Goal: Task Accomplishment & Management: Manage account settings

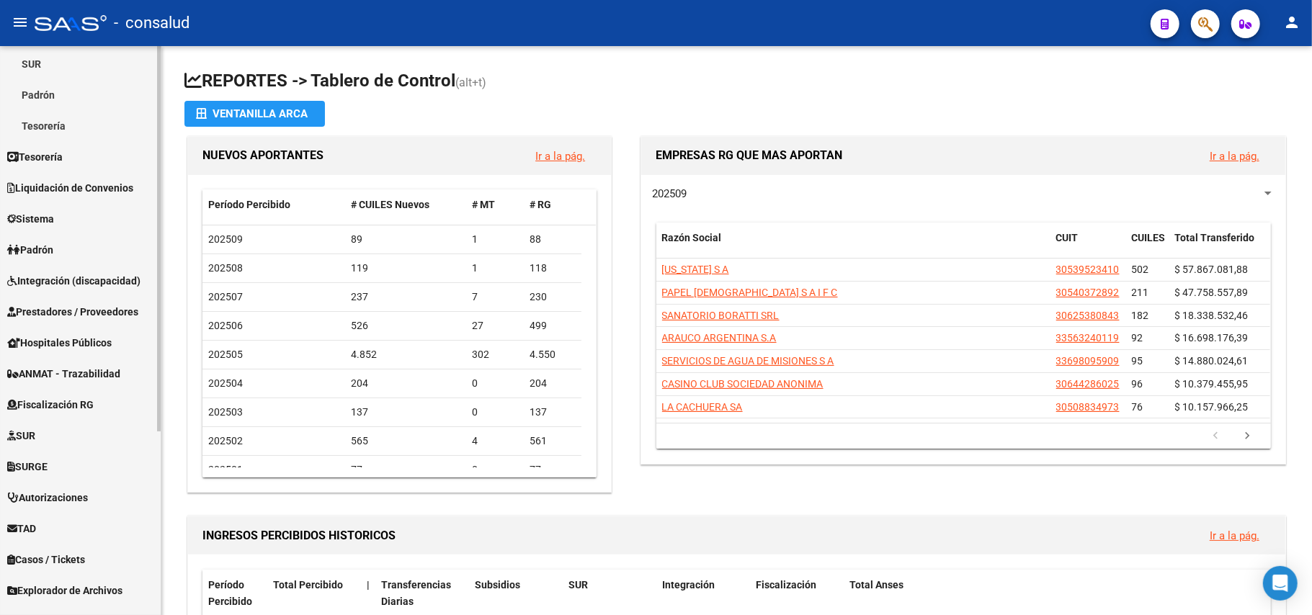
scroll to position [272, 0]
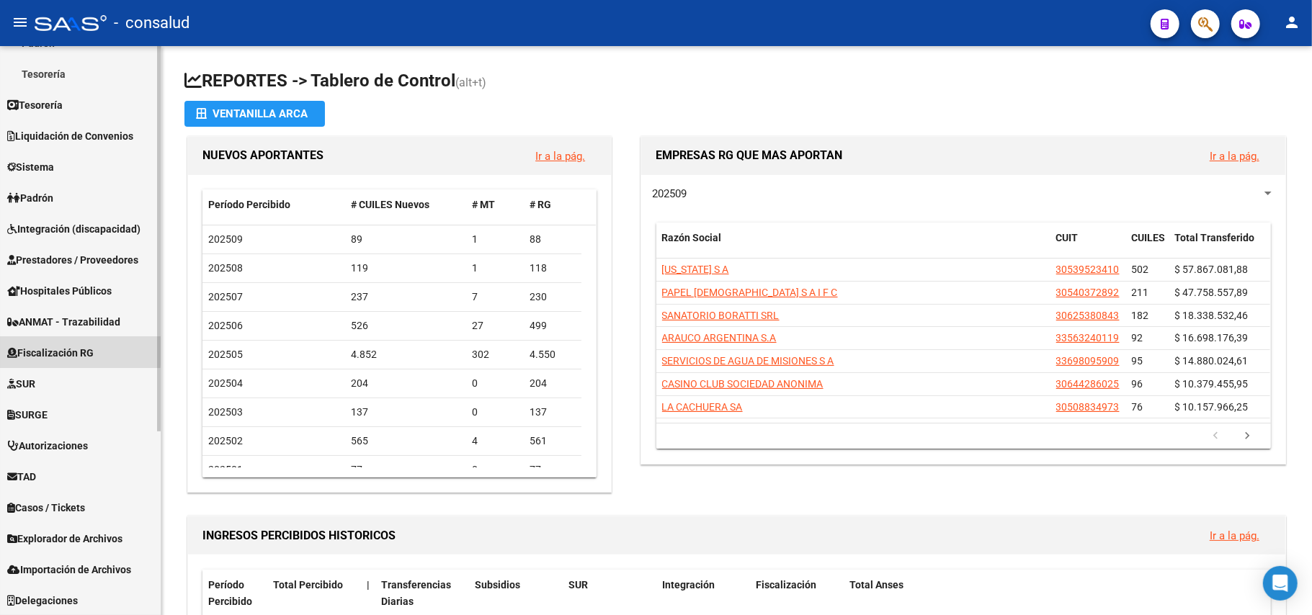
click at [71, 349] on span "Fiscalización RG" at bounding box center [50, 353] width 86 height 16
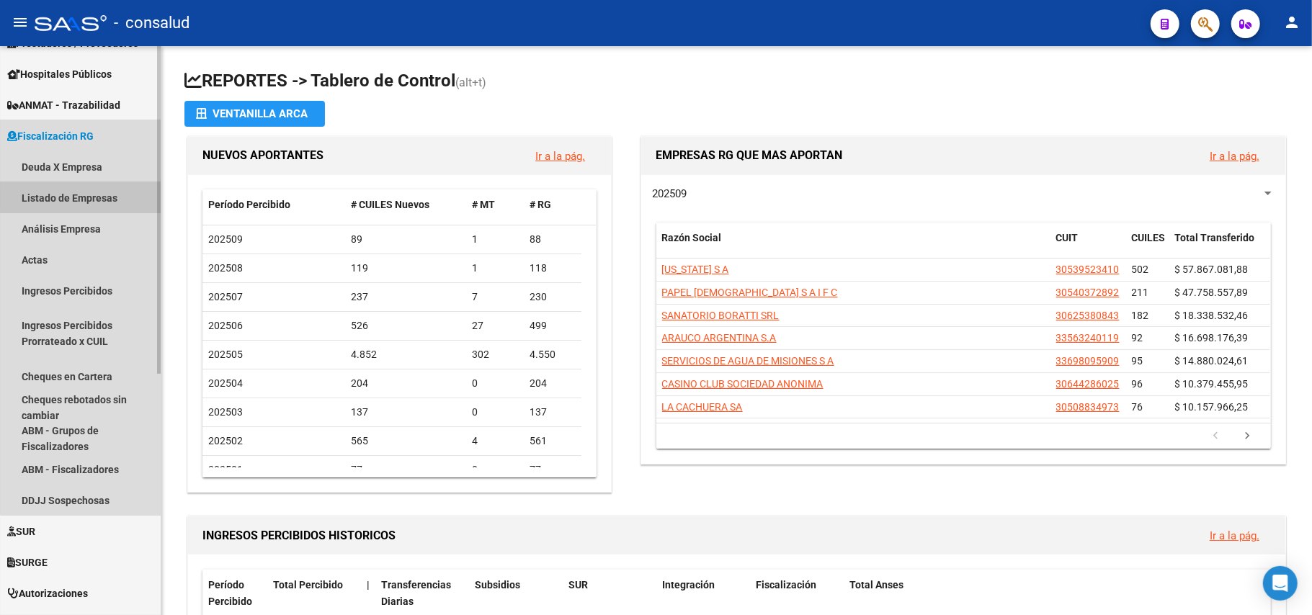
click at [92, 197] on link "Listado de Empresas" at bounding box center [80, 197] width 161 height 31
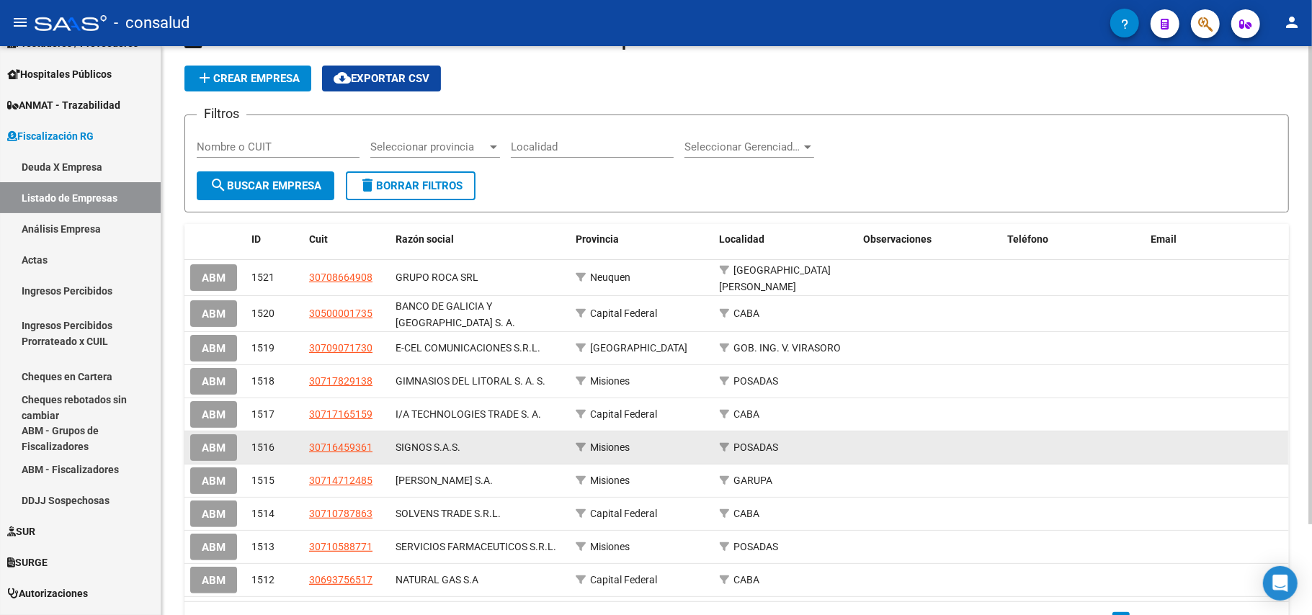
scroll to position [12, 0]
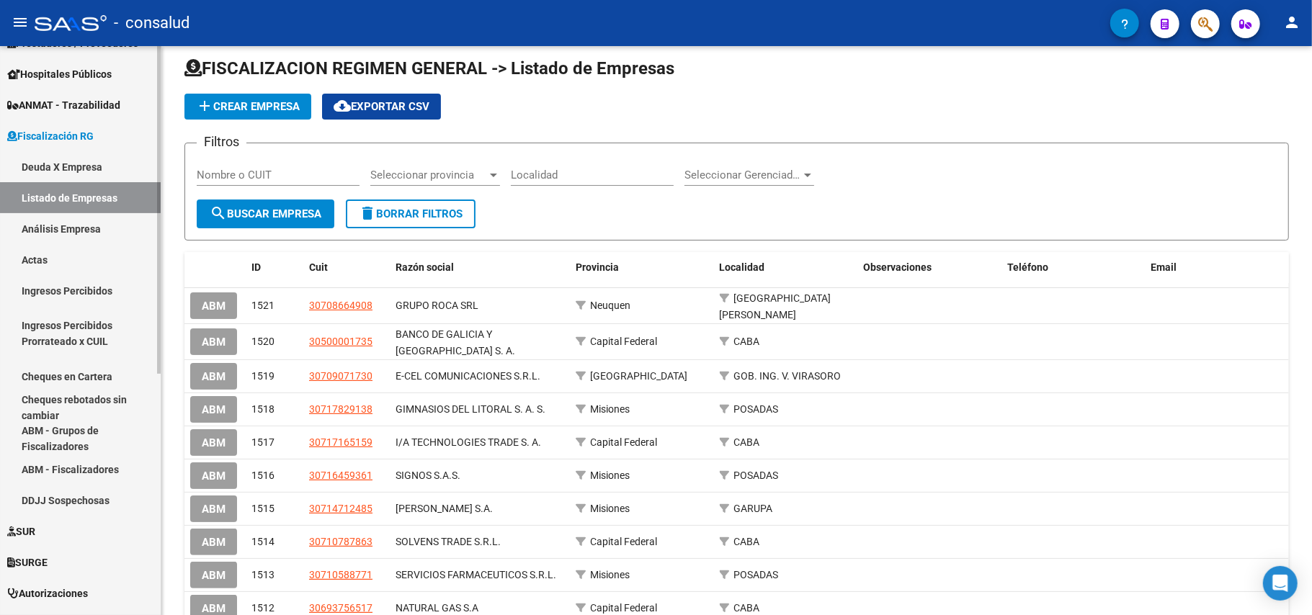
click at [81, 161] on link "Deuda X Empresa" at bounding box center [80, 166] width 161 height 31
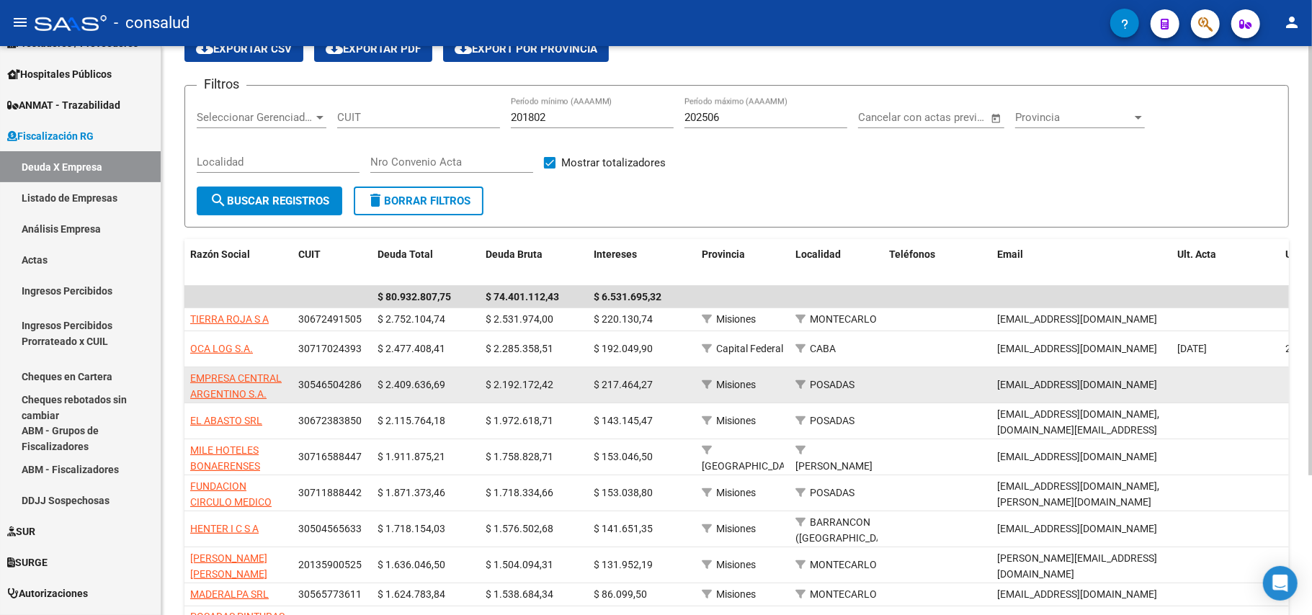
scroll to position [96, 0]
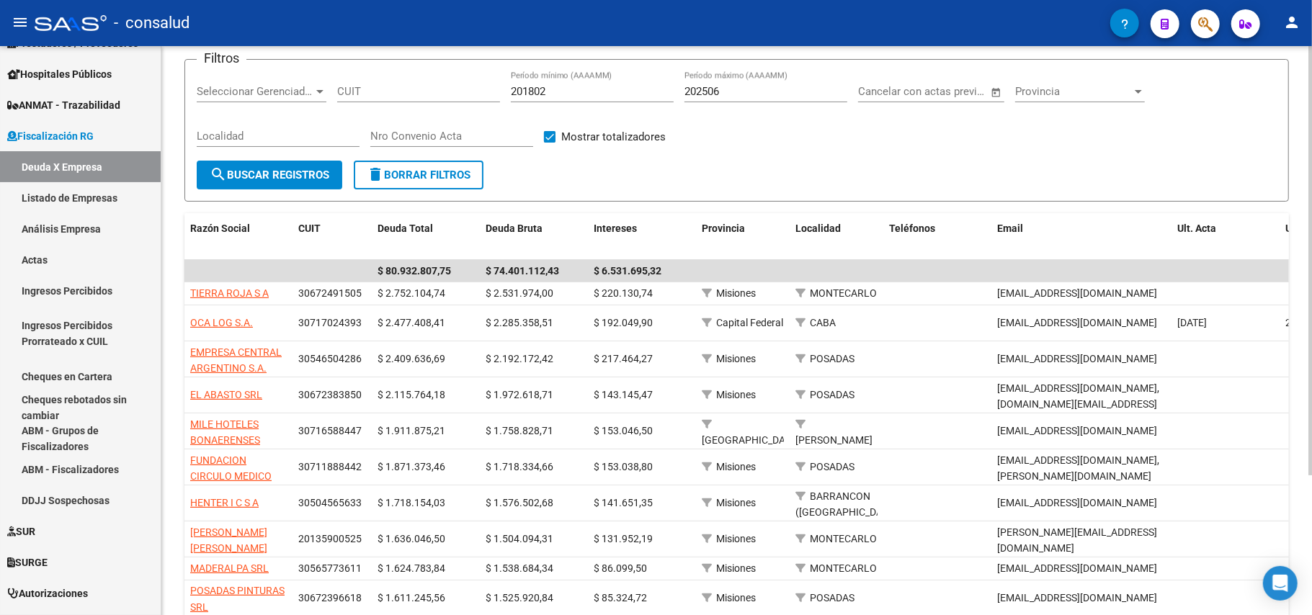
click at [378, 85] on input "CUIT" at bounding box center [418, 91] width 163 height 13
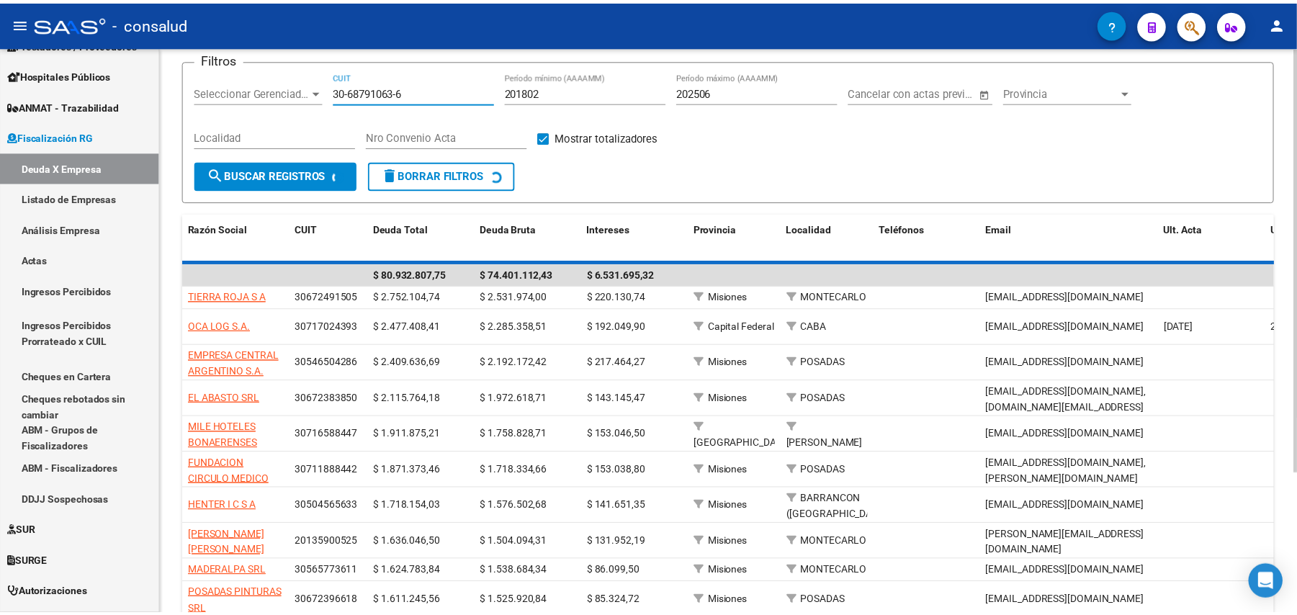
scroll to position [0, 0]
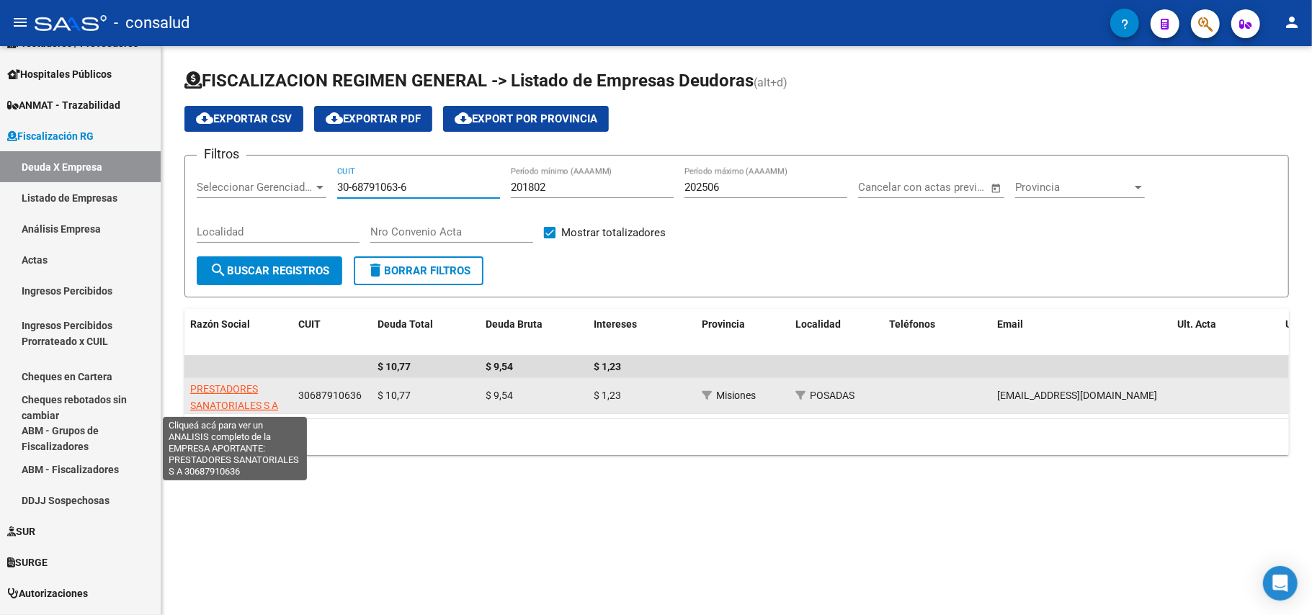
type input "30-68791063-6"
click at [220, 403] on span "PRESTADORES SANATORIALES S A" at bounding box center [234, 397] width 88 height 28
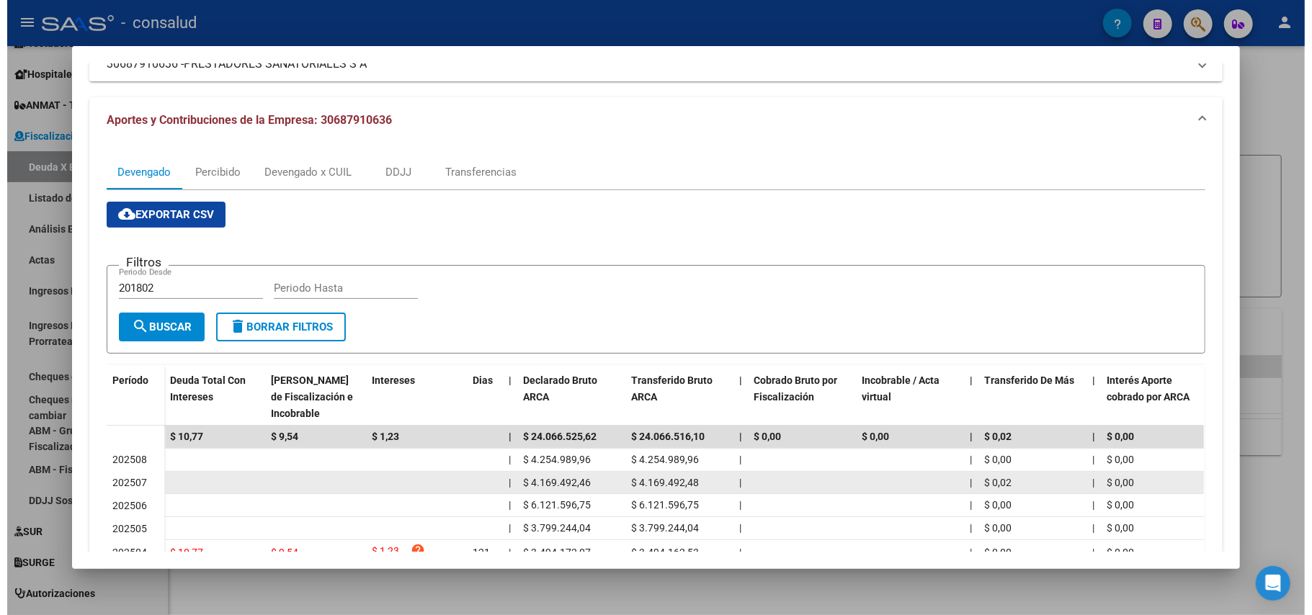
scroll to position [285, 0]
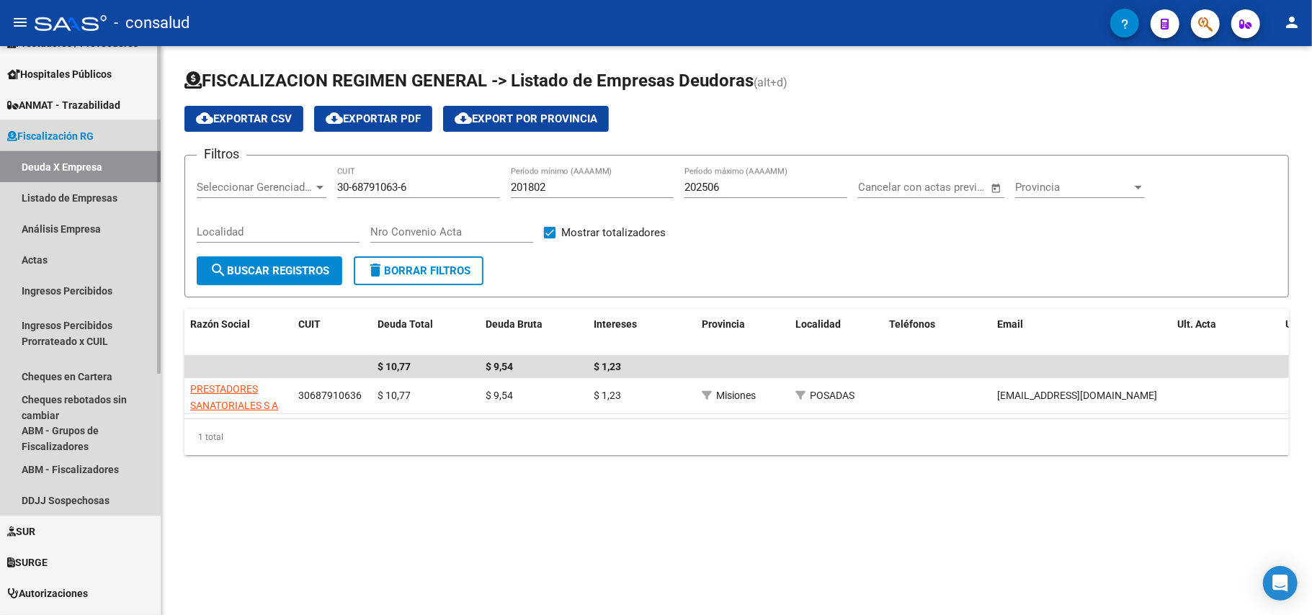
click at [93, 168] on link "Deuda X Empresa" at bounding box center [80, 166] width 161 height 31
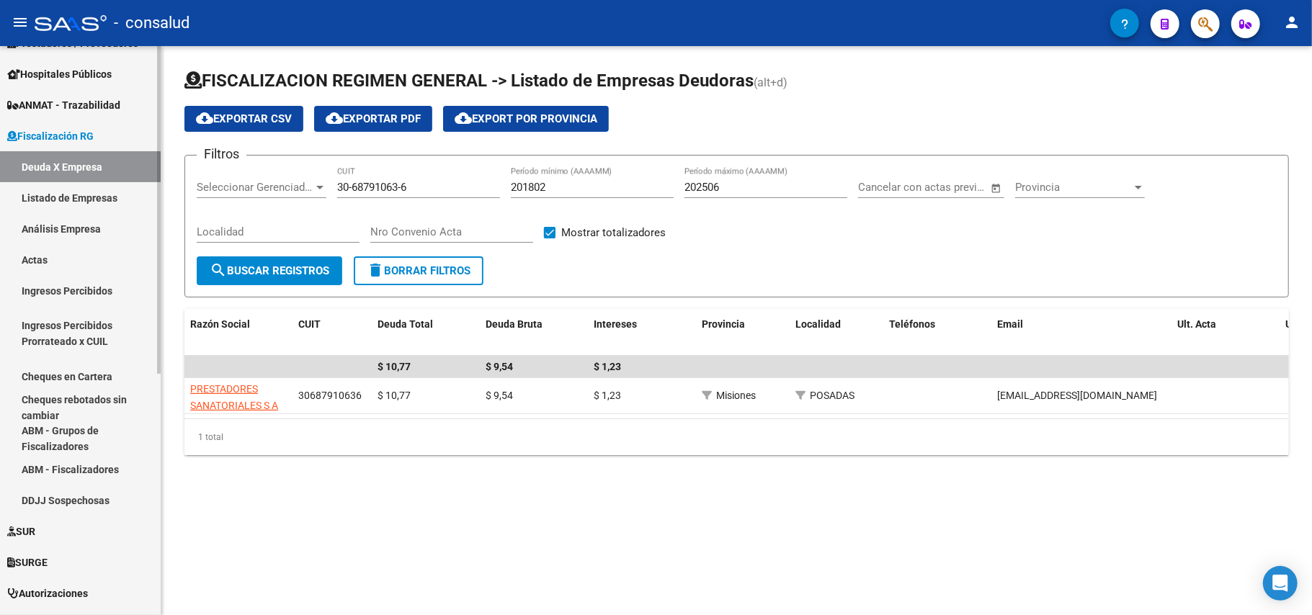
click at [88, 134] on span "Fiscalización RG" at bounding box center [50, 136] width 86 height 16
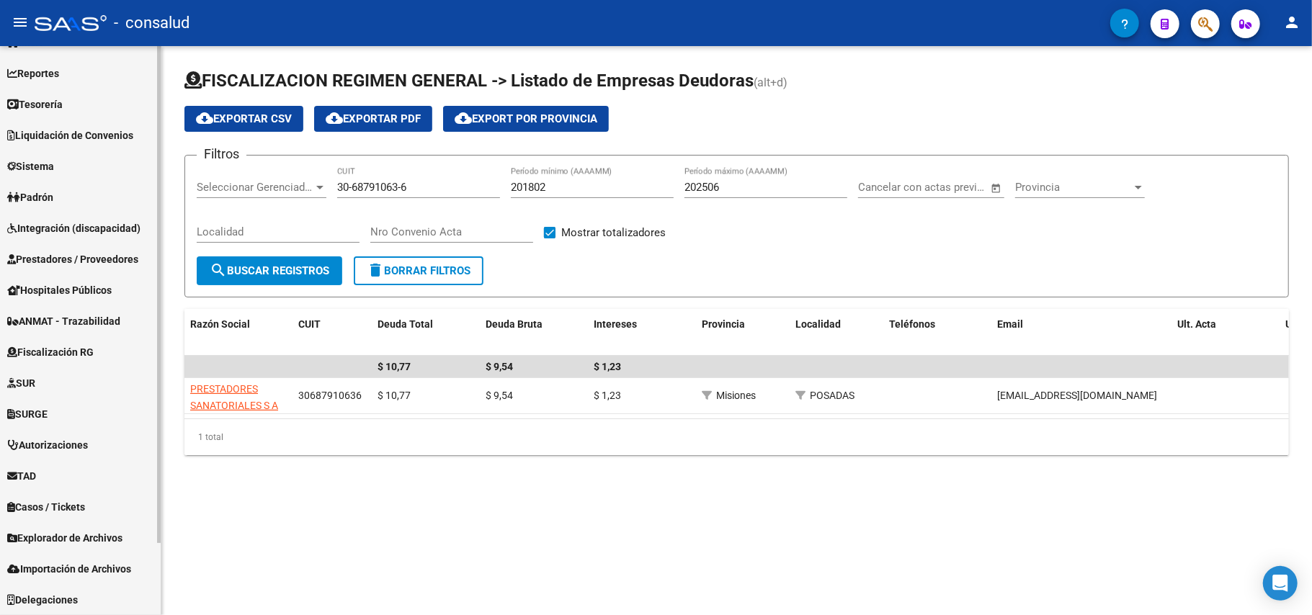
scroll to position [55, 0]
click at [94, 351] on span "Fiscalización RG" at bounding box center [50, 353] width 86 height 16
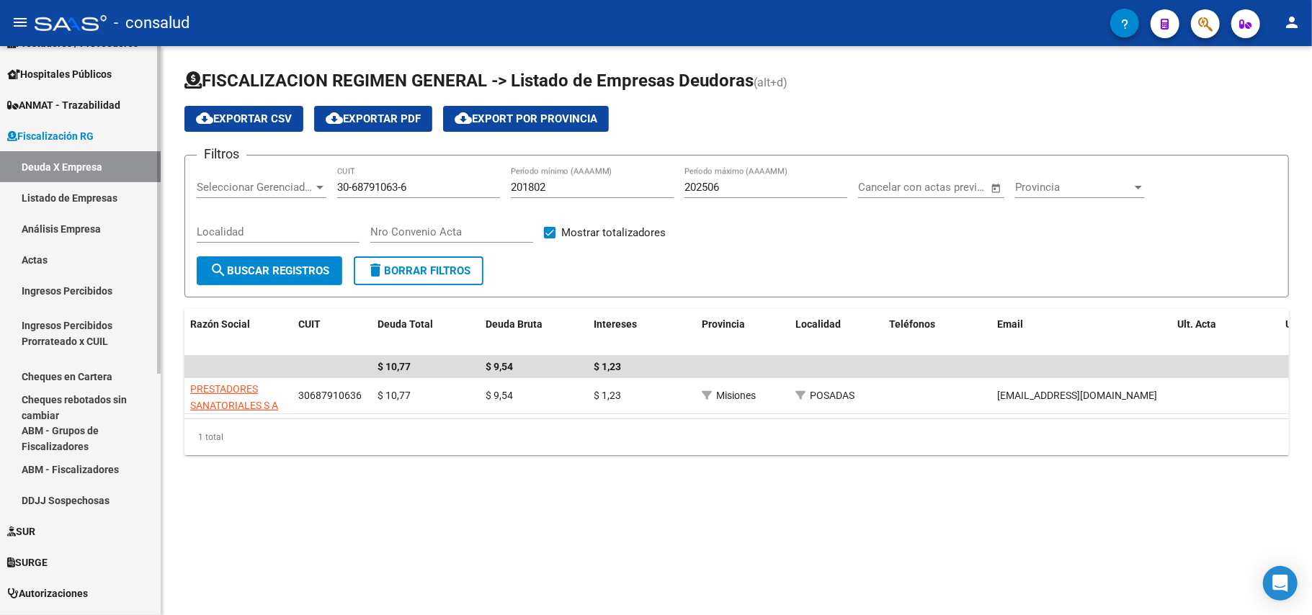
click at [108, 196] on link "Listado de Empresas" at bounding box center [80, 197] width 161 height 31
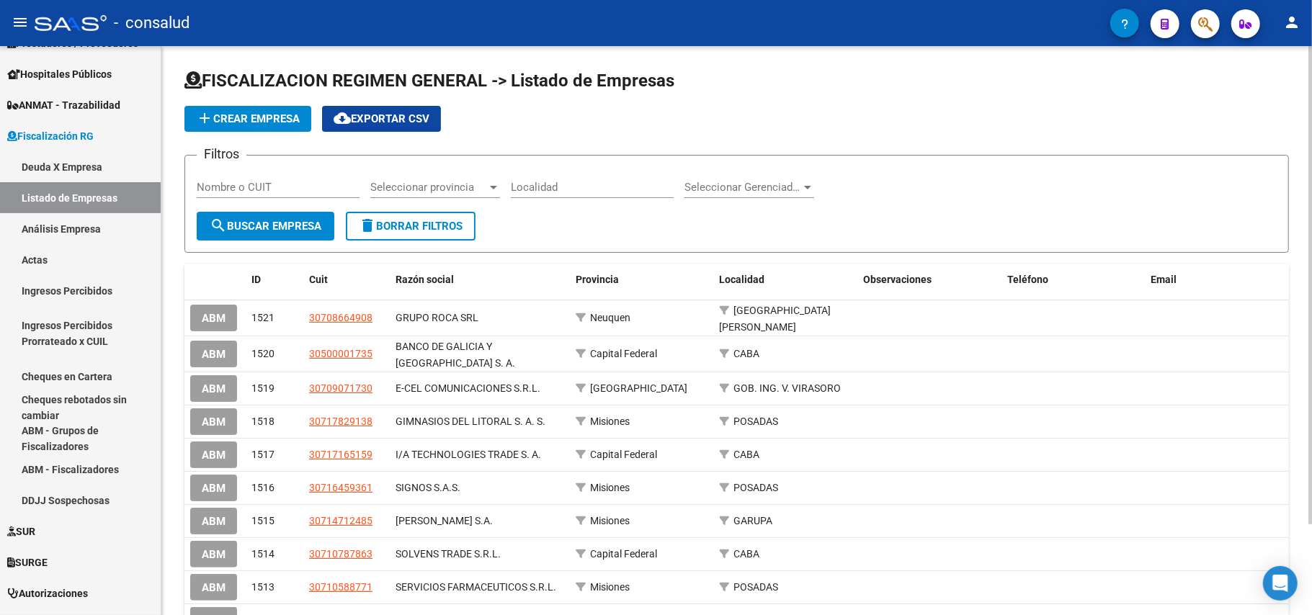
click at [292, 187] on input "Nombre o CUIT" at bounding box center [278, 187] width 163 height 13
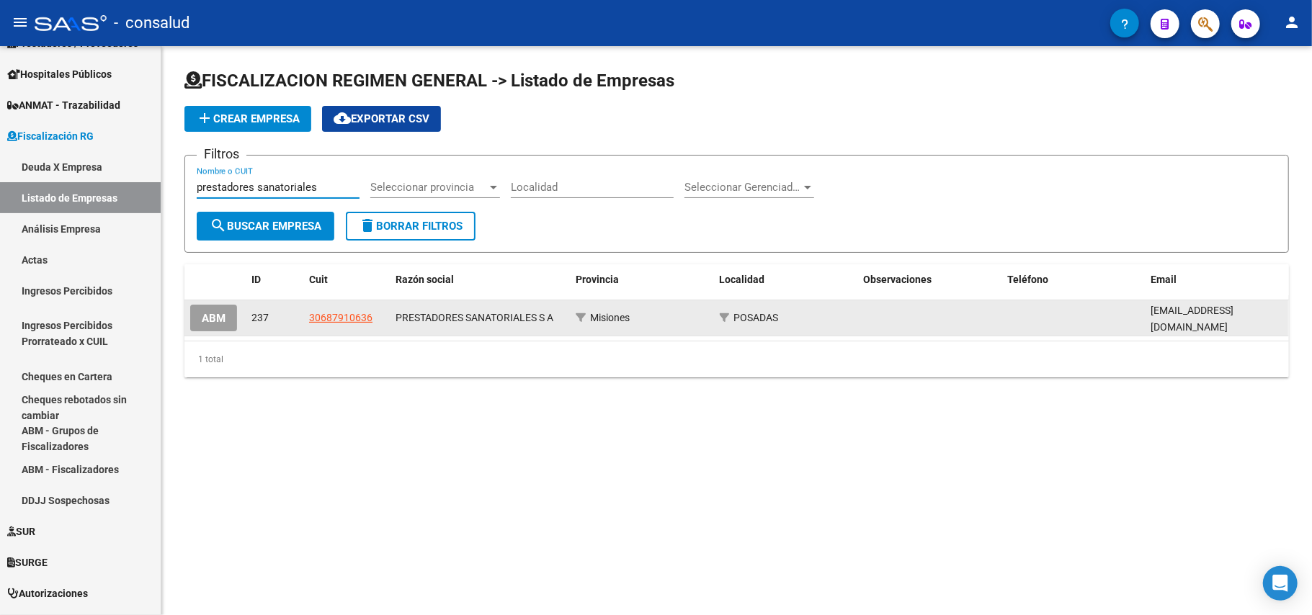
type input "prestadores sanatoriales"
click at [223, 312] on span "ABM" at bounding box center [214, 318] width 24 height 13
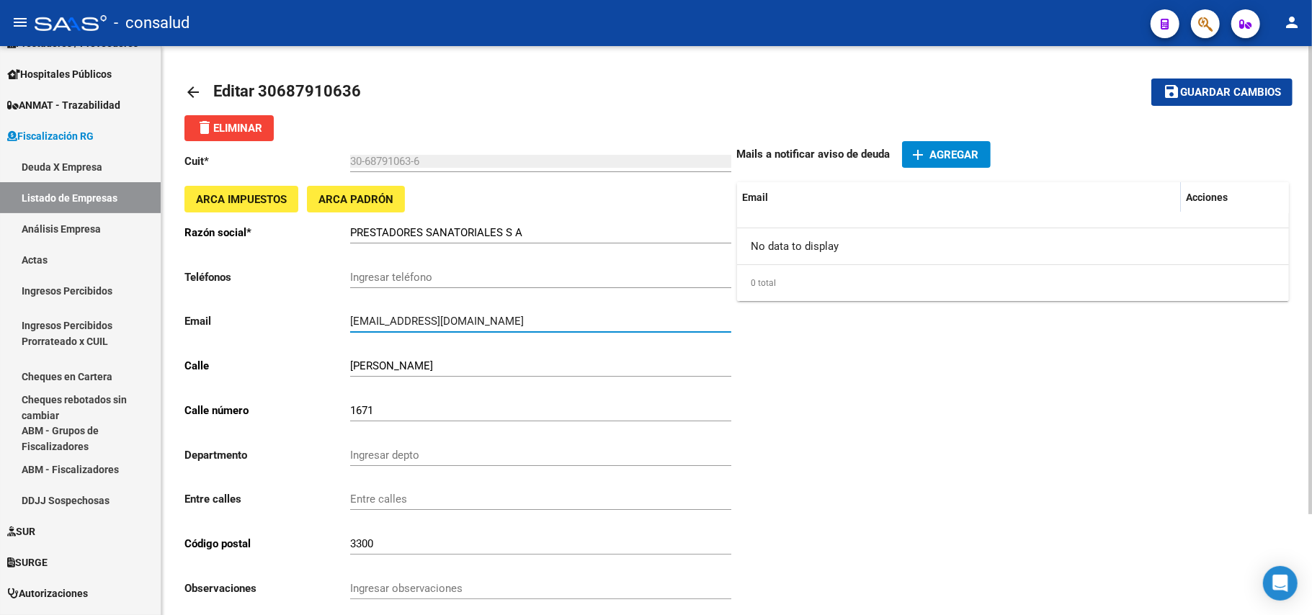
click at [519, 320] on input "[EMAIL_ADDRESS][DOMAIN_NAME]" at bounding box center [540, 321] width 381 height 13
drag, startPoint x: 517, startPoint y: 321, endPoint x: 326, endPoint y: 340, distance: 191.8
click at [326, 340] on div "Cuit * 30-68791063-6 Ingresar el cuit ARCA Impuestos ARCA Padrón Razón social *…" at bounding box center [460, 429] width 552 height 576
type input "[EMAIL_ADDRESS][DOMAIN_NAME]"
click at [555, 205] on div "Cuit * 30-68791063-6 Ingresar el cuit ARCA Impuestos ARCA Padrón Razón social *…" at bounding box center [460, 429] width 552 height 576
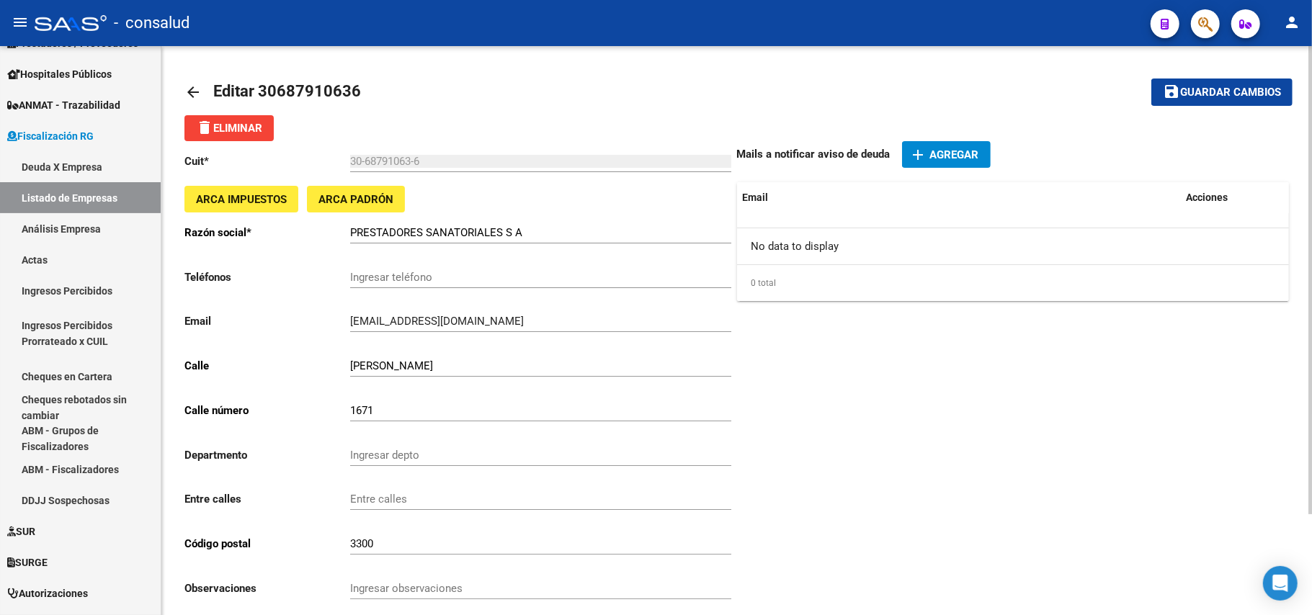
click at [1245, 96] on span "Guardar cambios" at bounding box center [1230, 92] width 101 height 13
click at [205, 87] on link "arrow_back" at bounding box center [198, 92] width 29 height 34
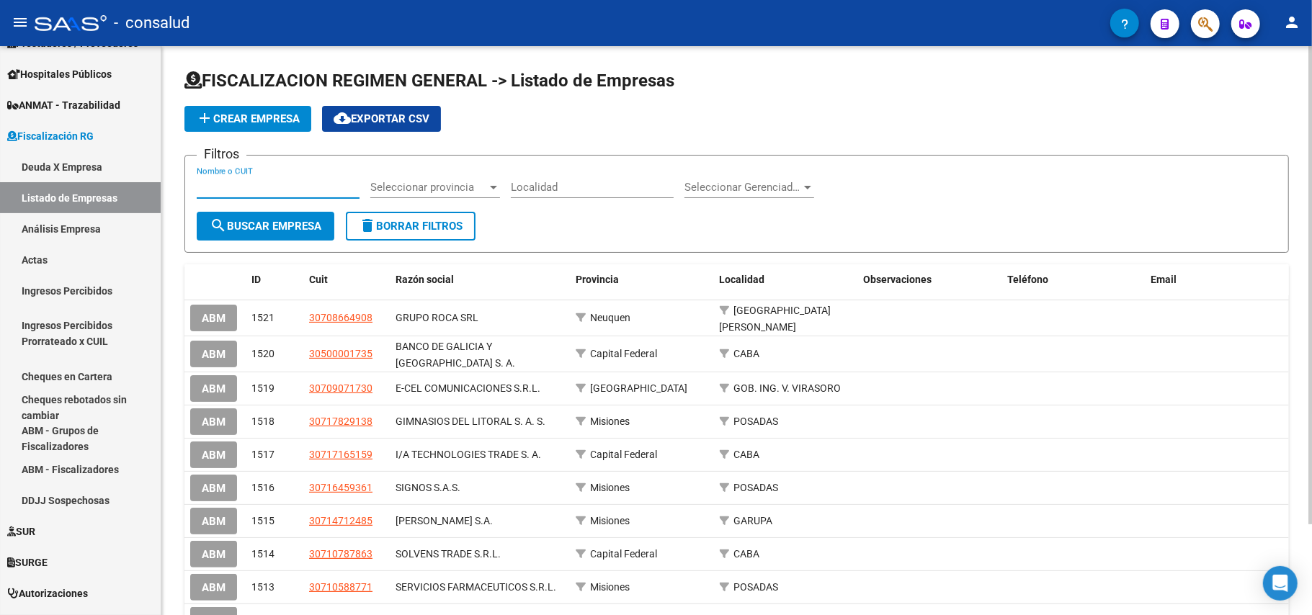
click at [300, 184] on input "Nombre o CUIT" at bounding box center [278, 187] width 163 height 13
type input "oca log"
